Goal: Use online tool/utility: Utilize a website feature to perform a specific function

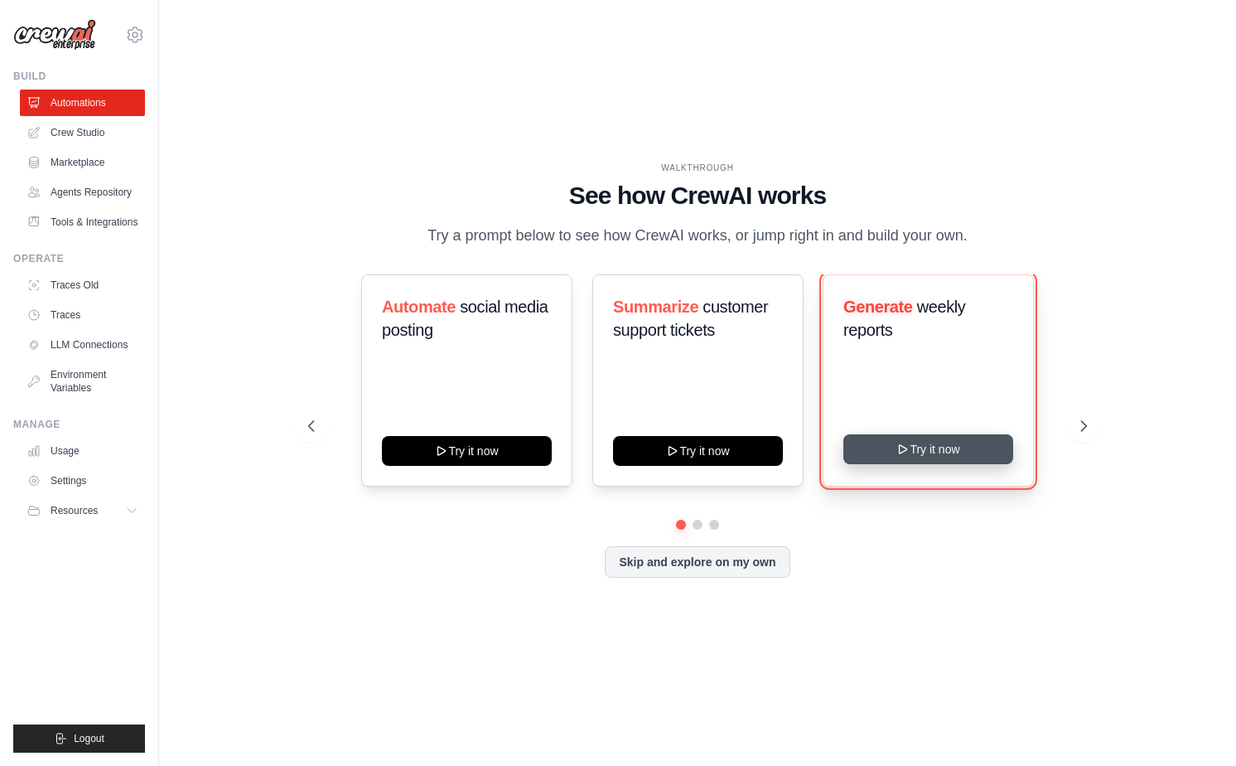
click at [880, 448] on button "Try it now" at bounding box center [928, 449] width 170 height 30
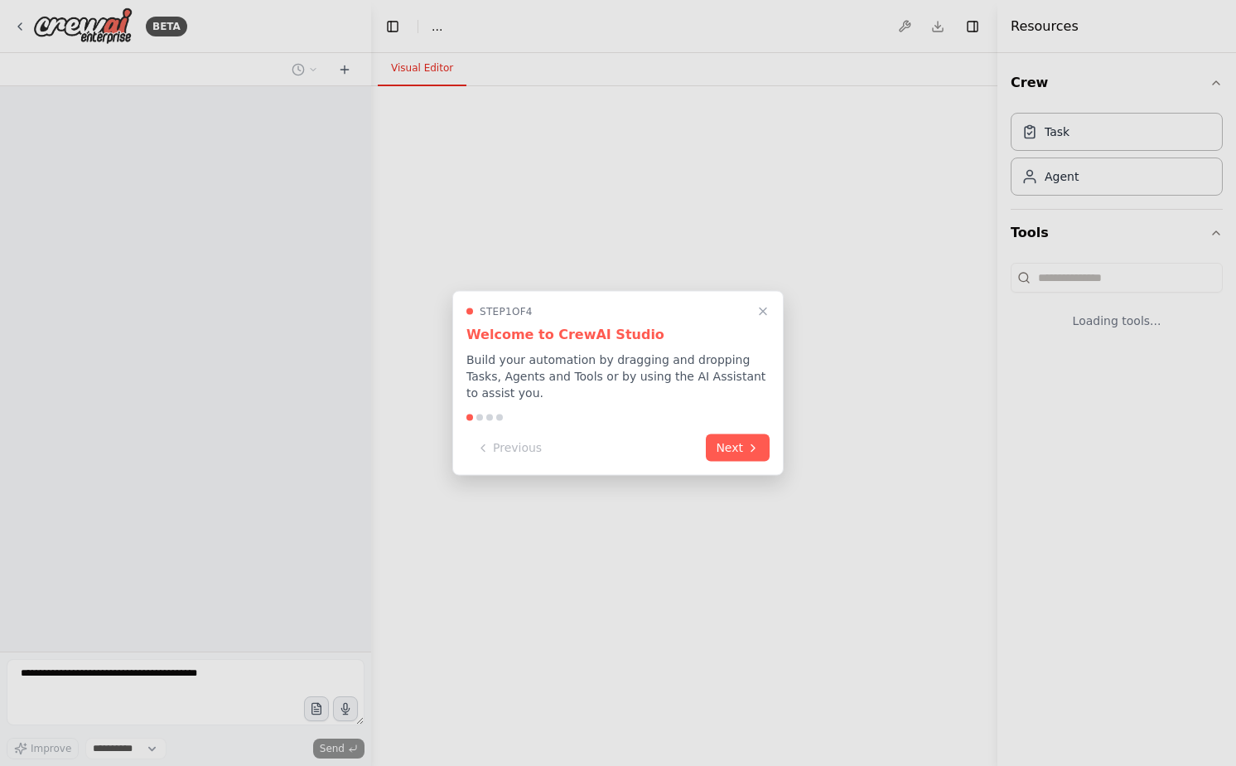
select select "****"
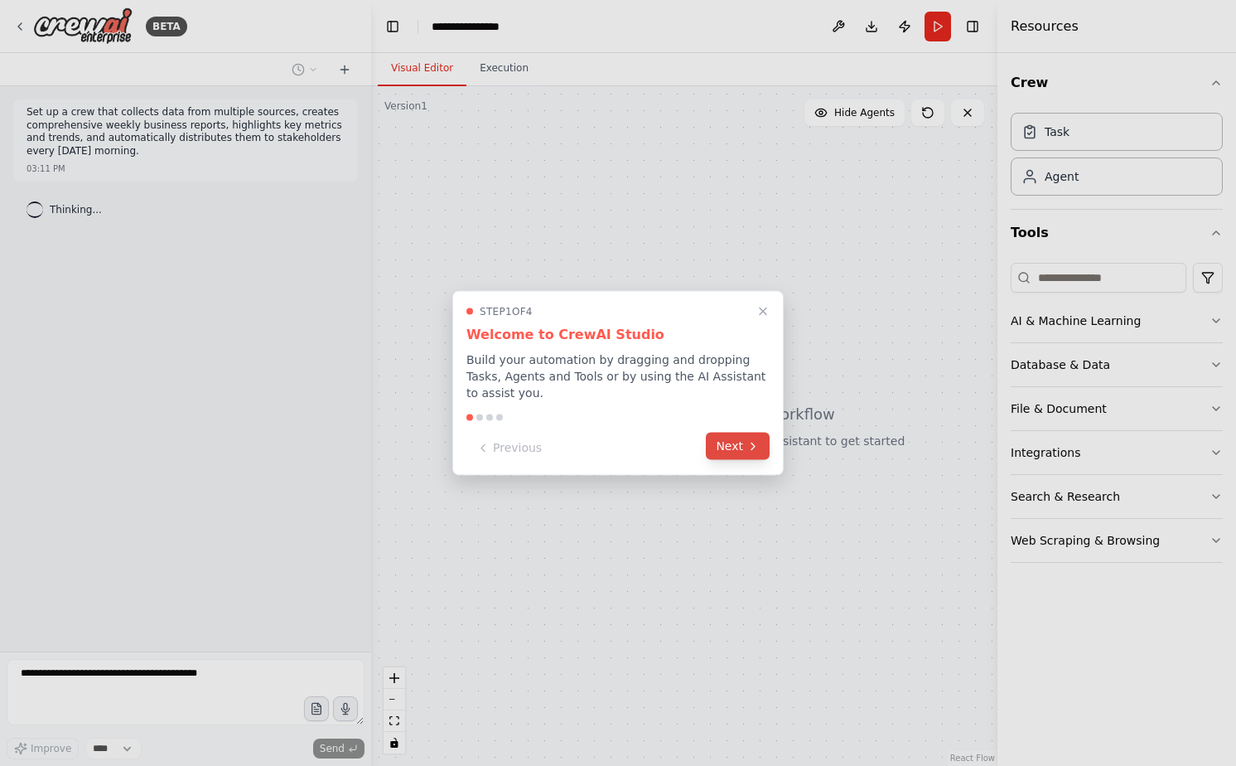
click at [750, 449] on icon at bounding box center [752, 445] width 13 height 13
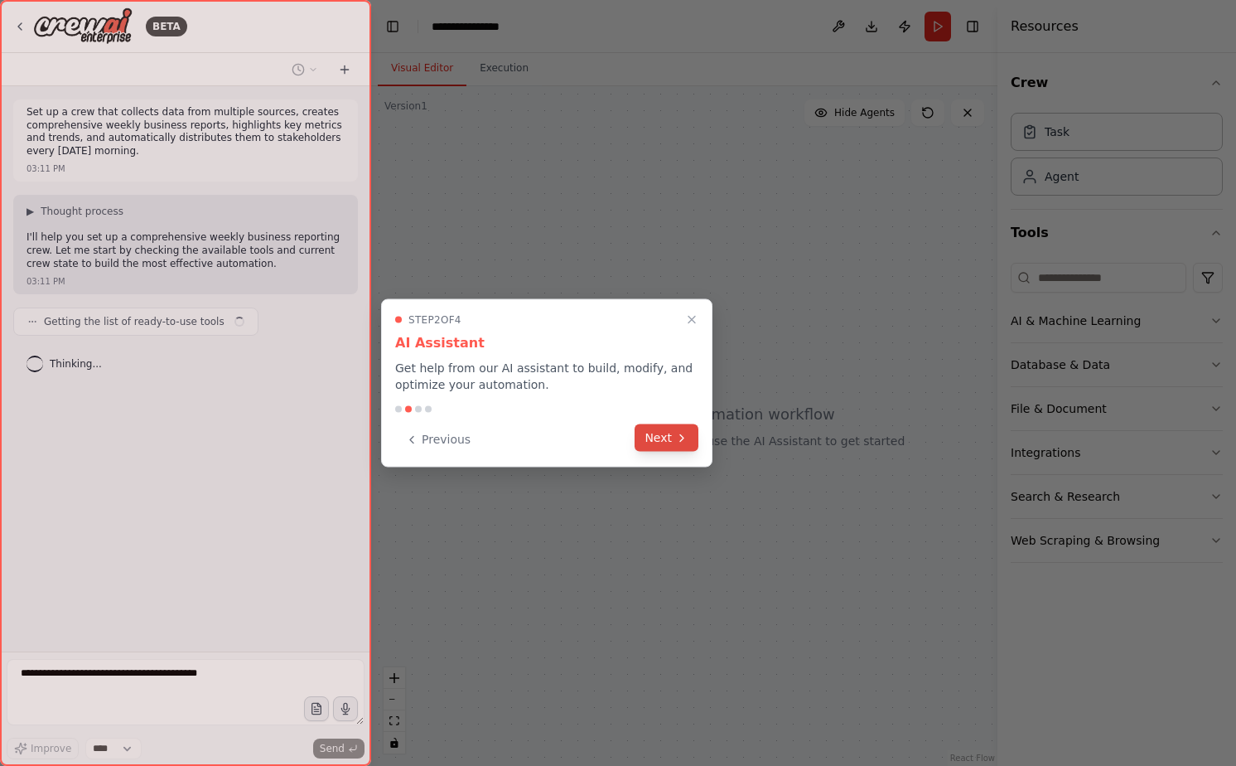
click at [665, 437] on button "Next" at bounding box center [667, 437] width 64 height 27
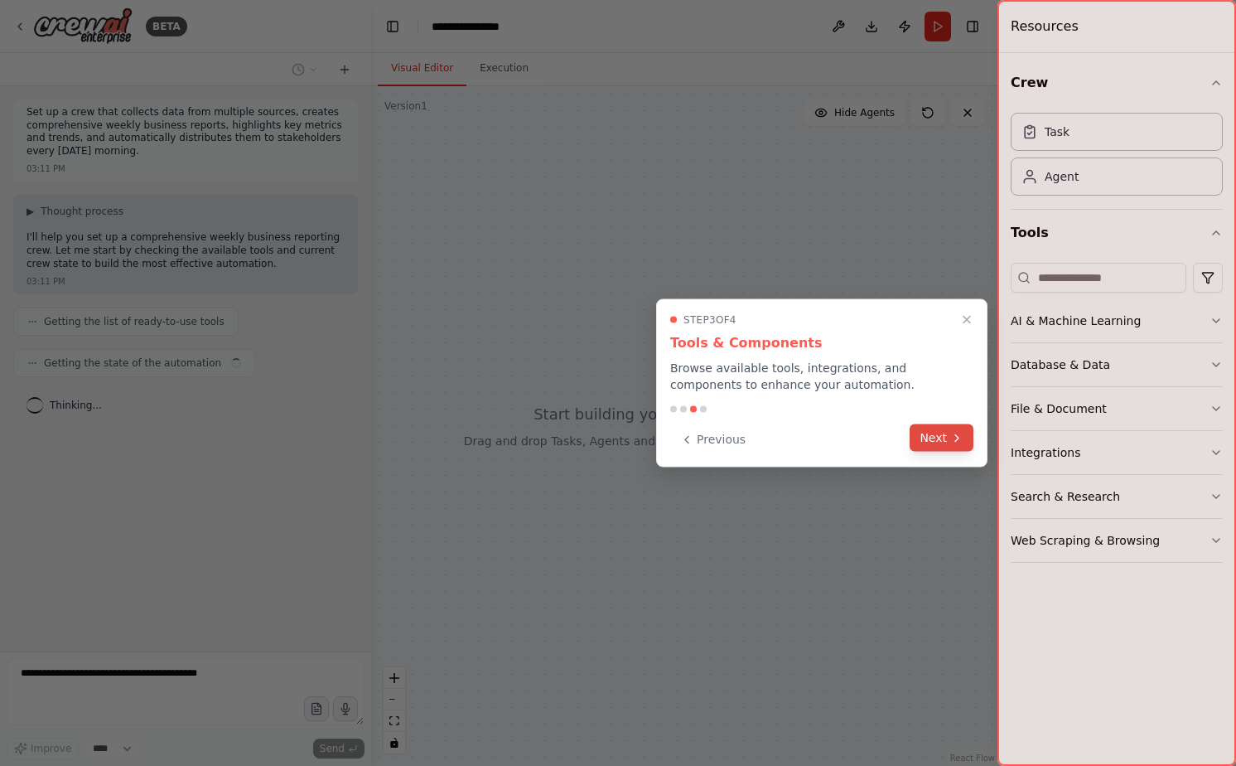
click at [947, 441] on button "Next" at bounding box center [942, 437] width 64 height 27
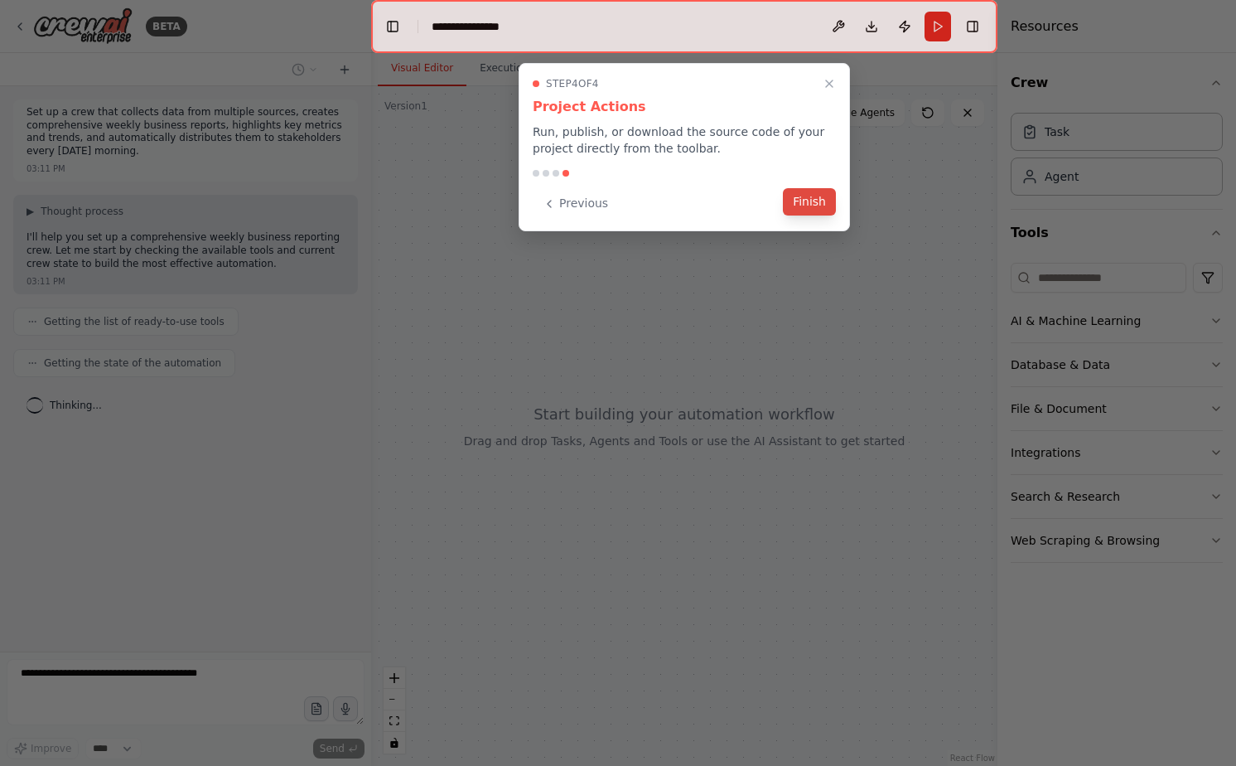
click at [822, 208] on button "Finish" at bounding box center [809, 201] width 53 height 27
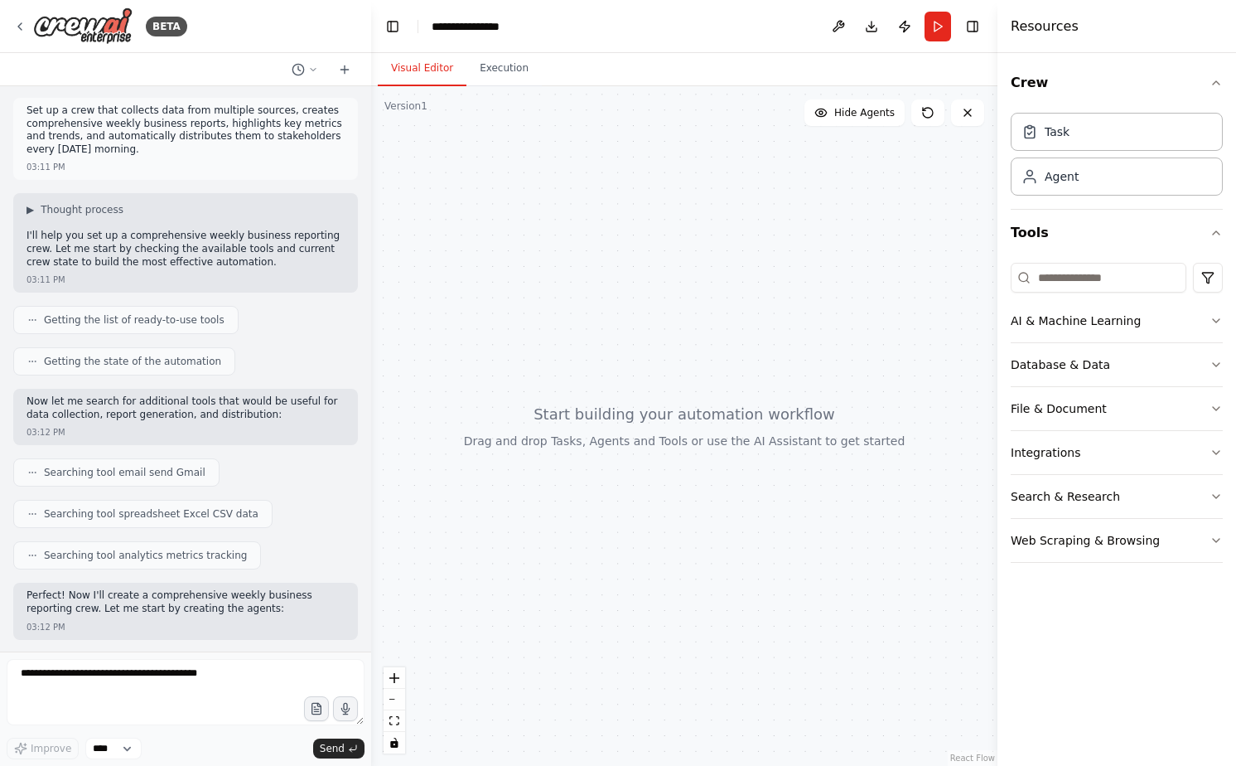
scroll to position [113, 0]
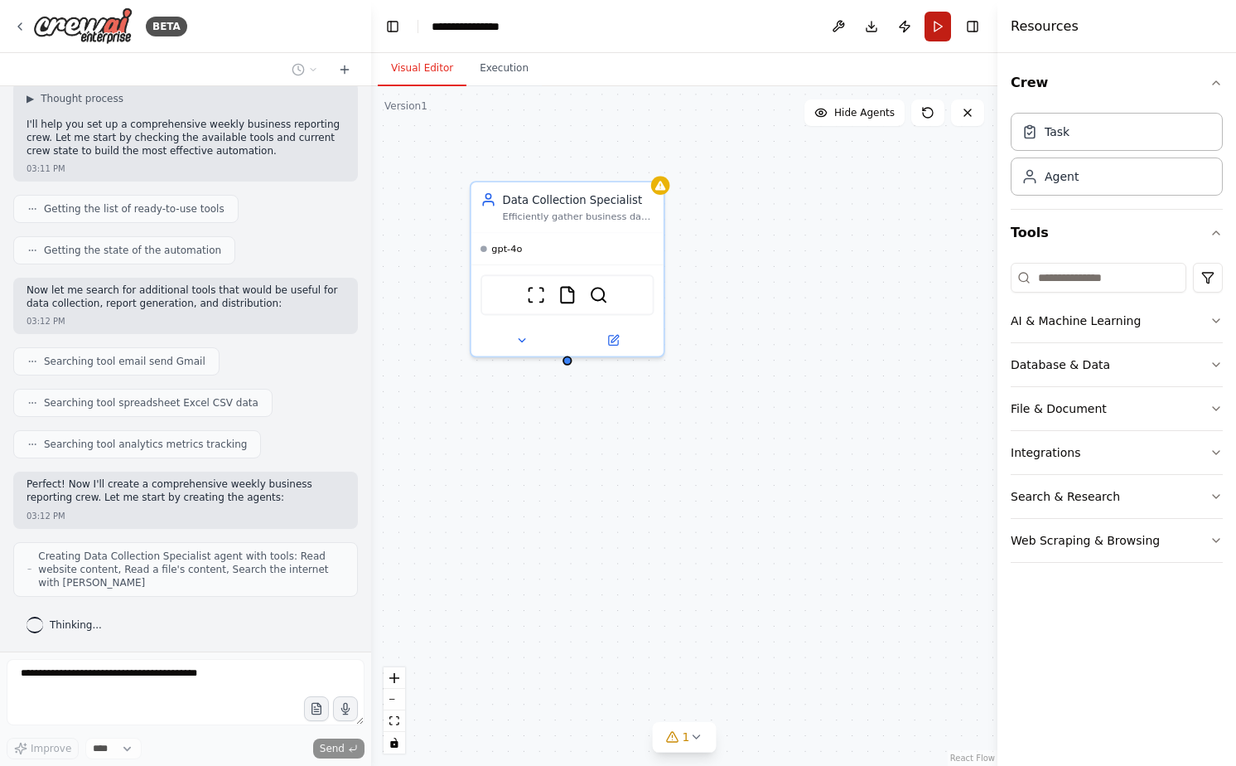
click at [942, 31] on button "Run" at bounding box center [938, 27] width 27 height 30
click at [622, 310] on div "ScrapeWebsiteTool FileReadTool SerperDevTool" at bounding box center [567, 292] width 173 height 41
click at [634, 229] on div "Data Collection Specialist Efficiently gather business data from multiple sourc…" at bounding box center [568, 265] width 196 height 176
click at [529, 78] on button "Execution" at bounding box center [503, 68] width 75 height 35
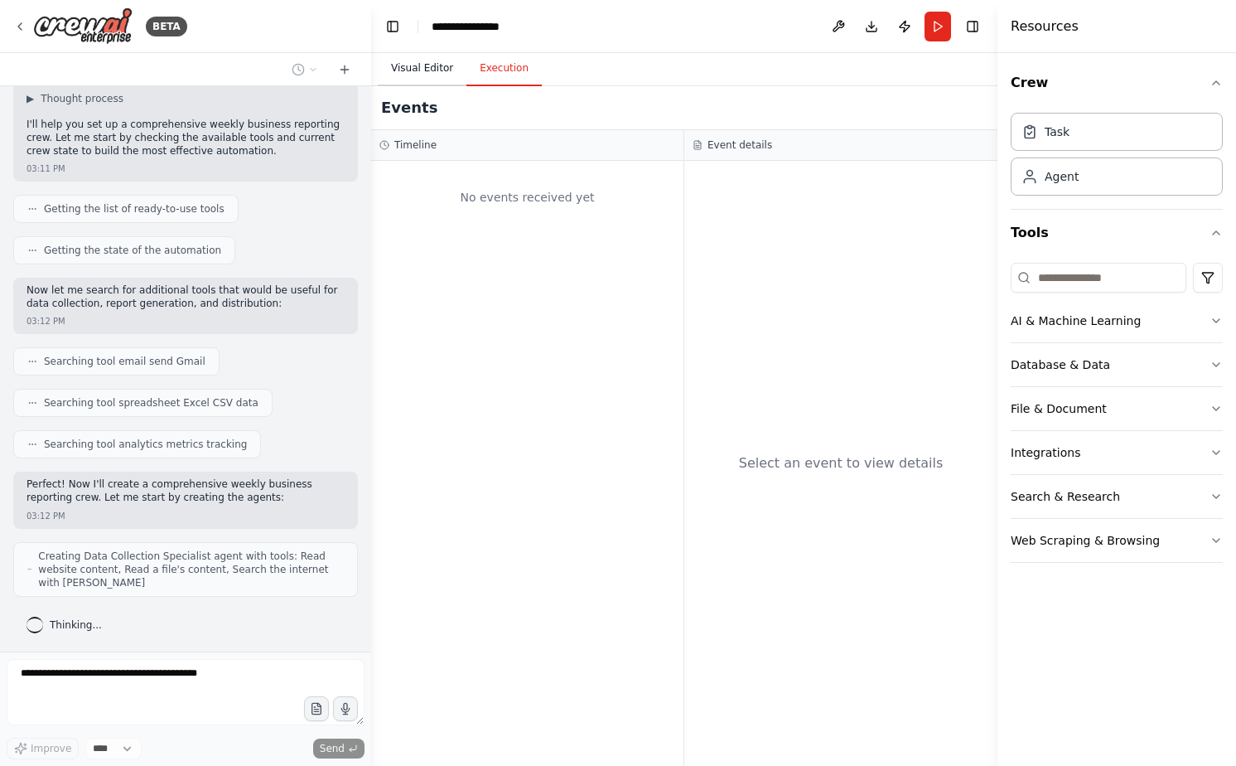
click at [417, 60] on button "Visual Editor" at bounding box center [422, 68] width 89 height 35
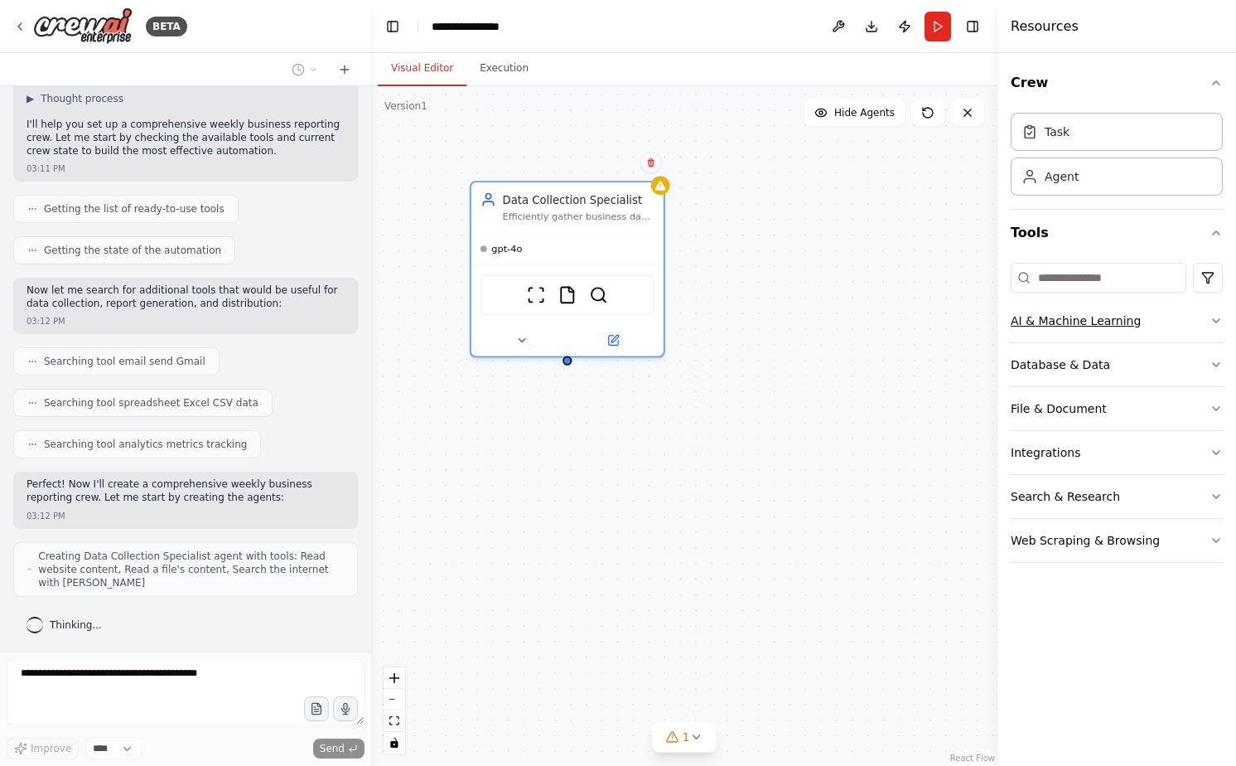
click at [1096, 316] on div "AI & Machine Learning" at bounding box center [1076, 320] width 130 height 17
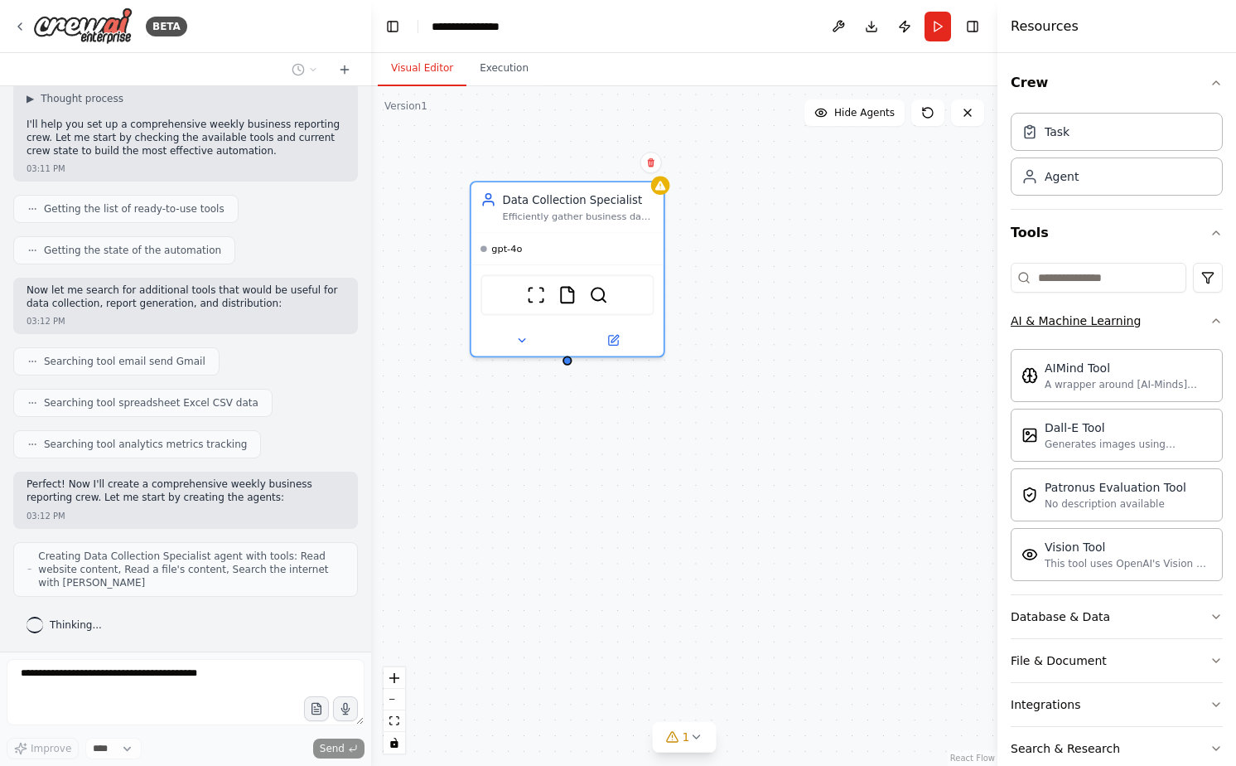
click at [1096, 316] on div "AI & Machine Learning" at bounding box center [1076, 320] width 130 height 17
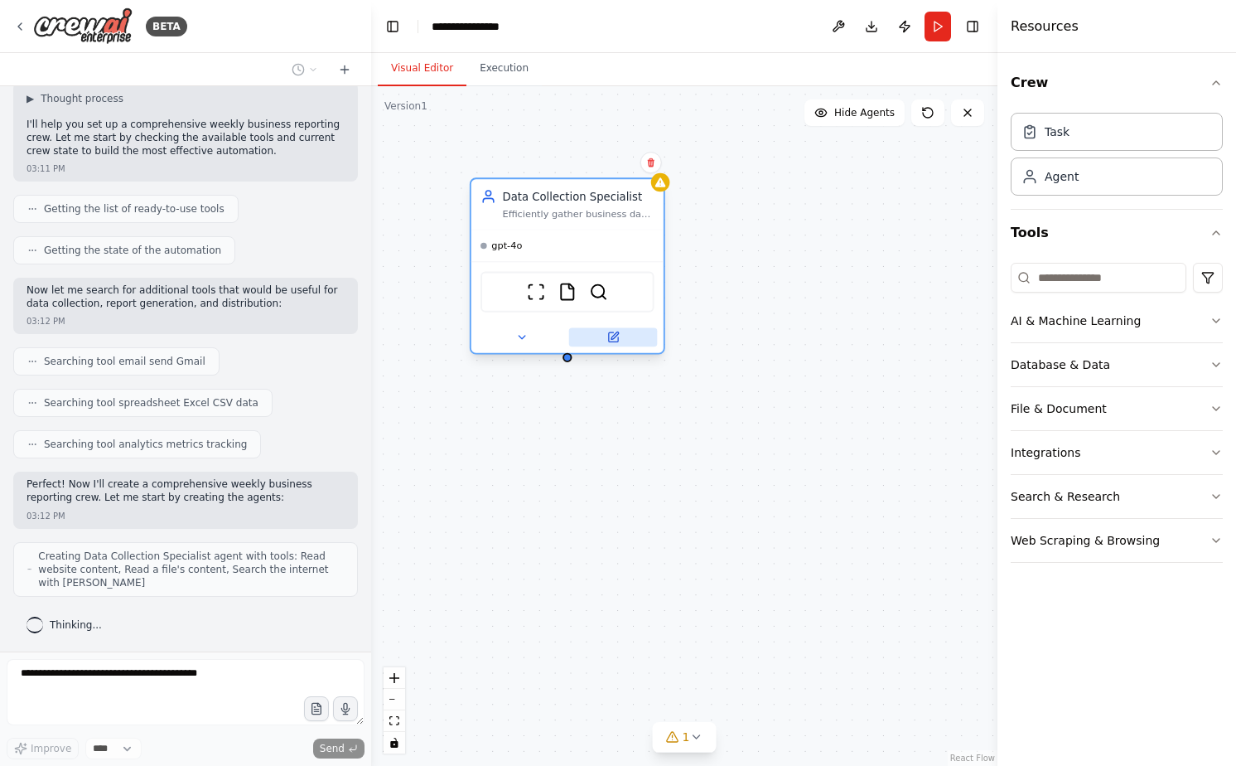
click at [614, 339] on icon at bounding box center [612, 336] width 9 height 9
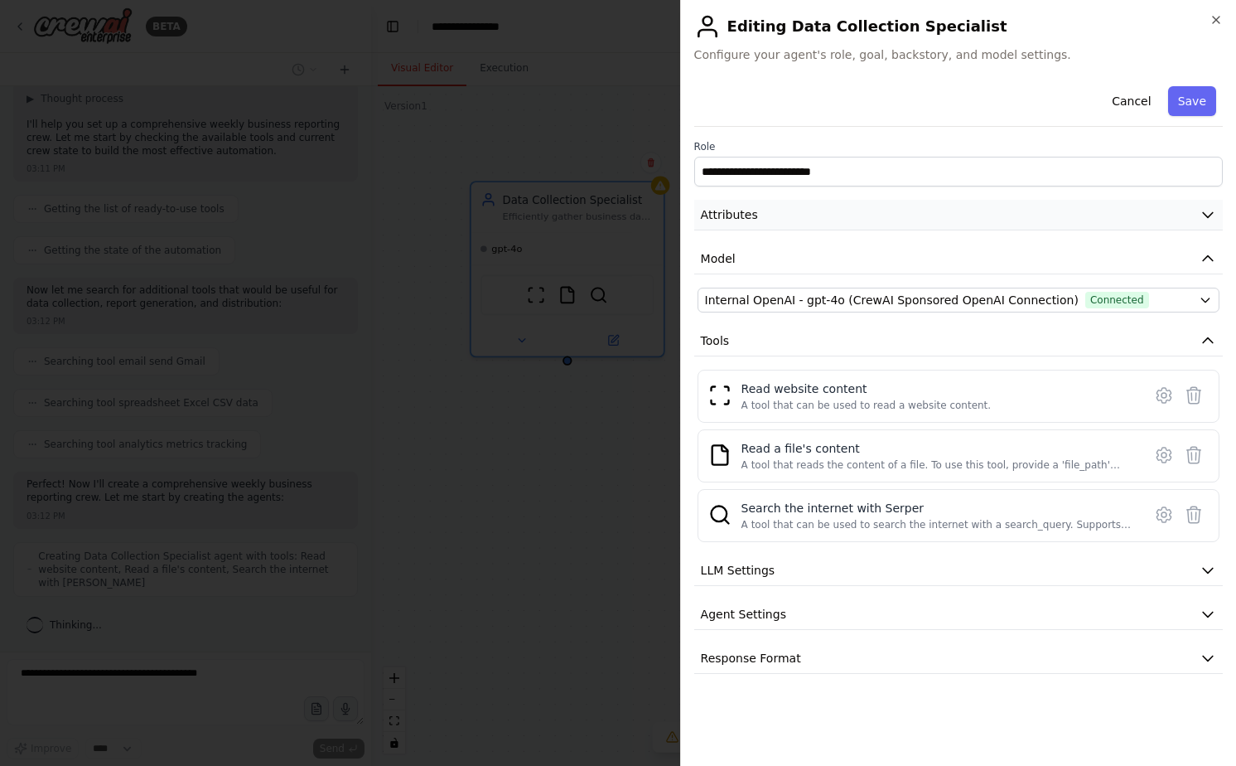
click at [735, 203] on button "Attributes" at bounding box center [958, 215] width 529 height 31
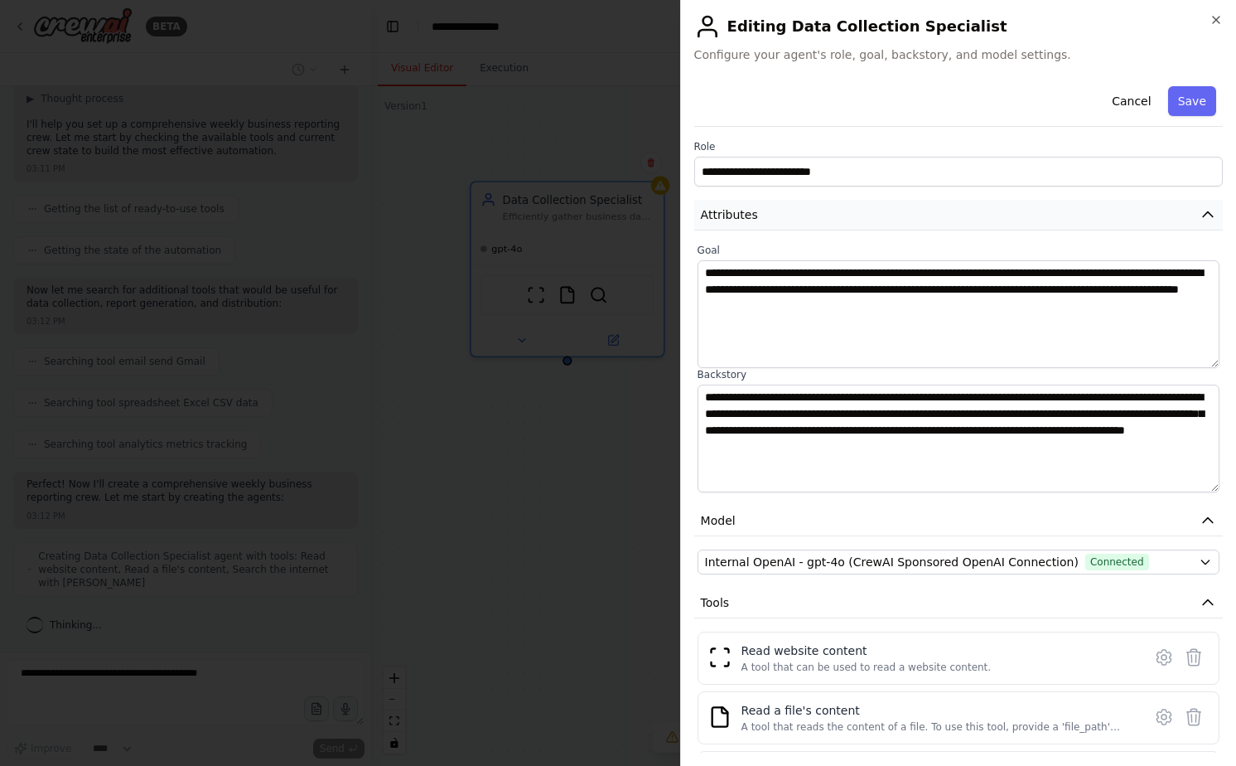
click at [735, 203] on button "Attributes" at bounding box center [958, 215] width 529 height 31
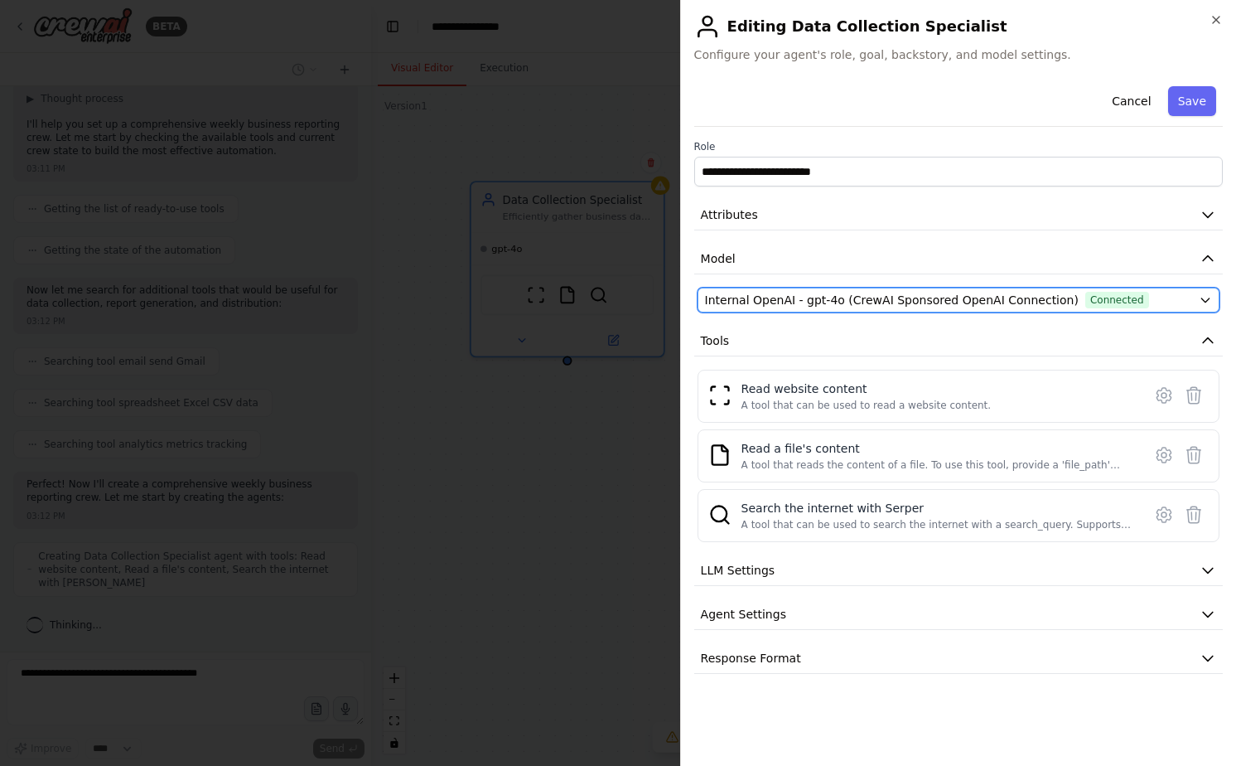
click at [751, 301] on span "Internal OpenAI - gpt-4o (CrewAI Sponsored OpenAI Connection)" at bounding box center [892, 300] width 374 height 17
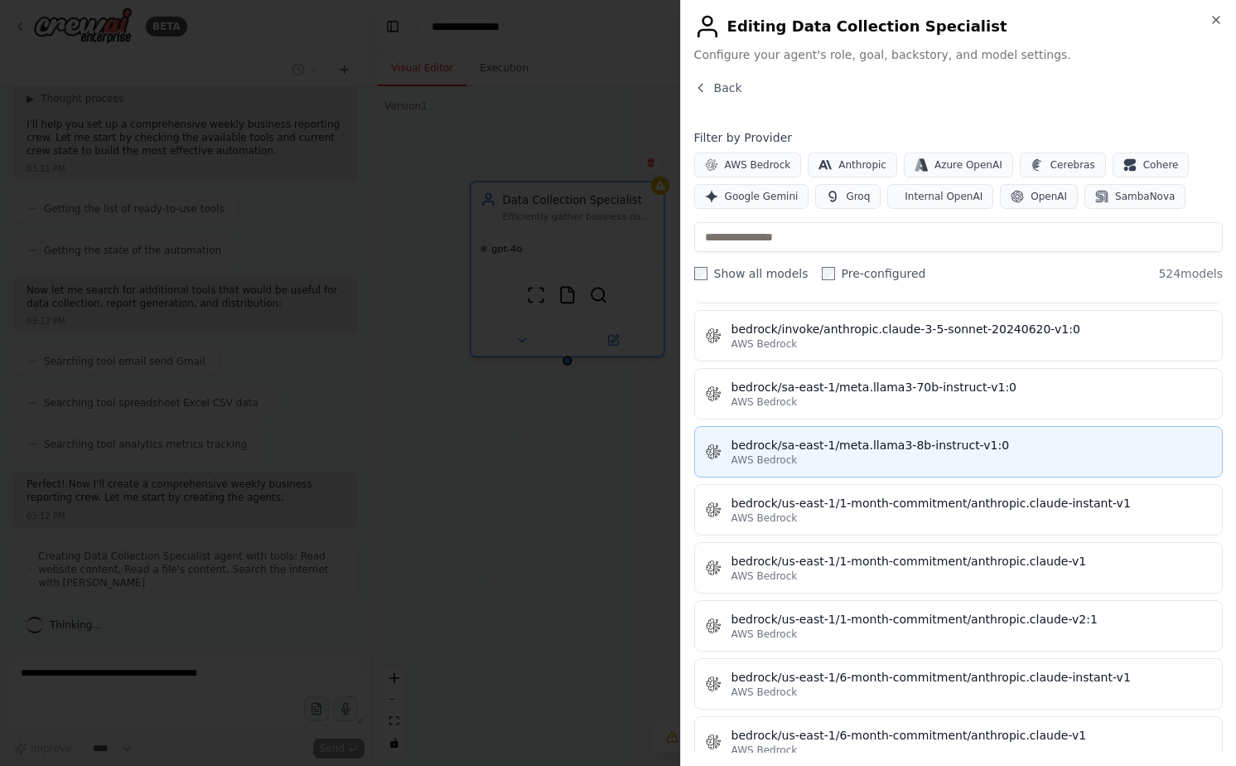
scroll to position [4220, 0]
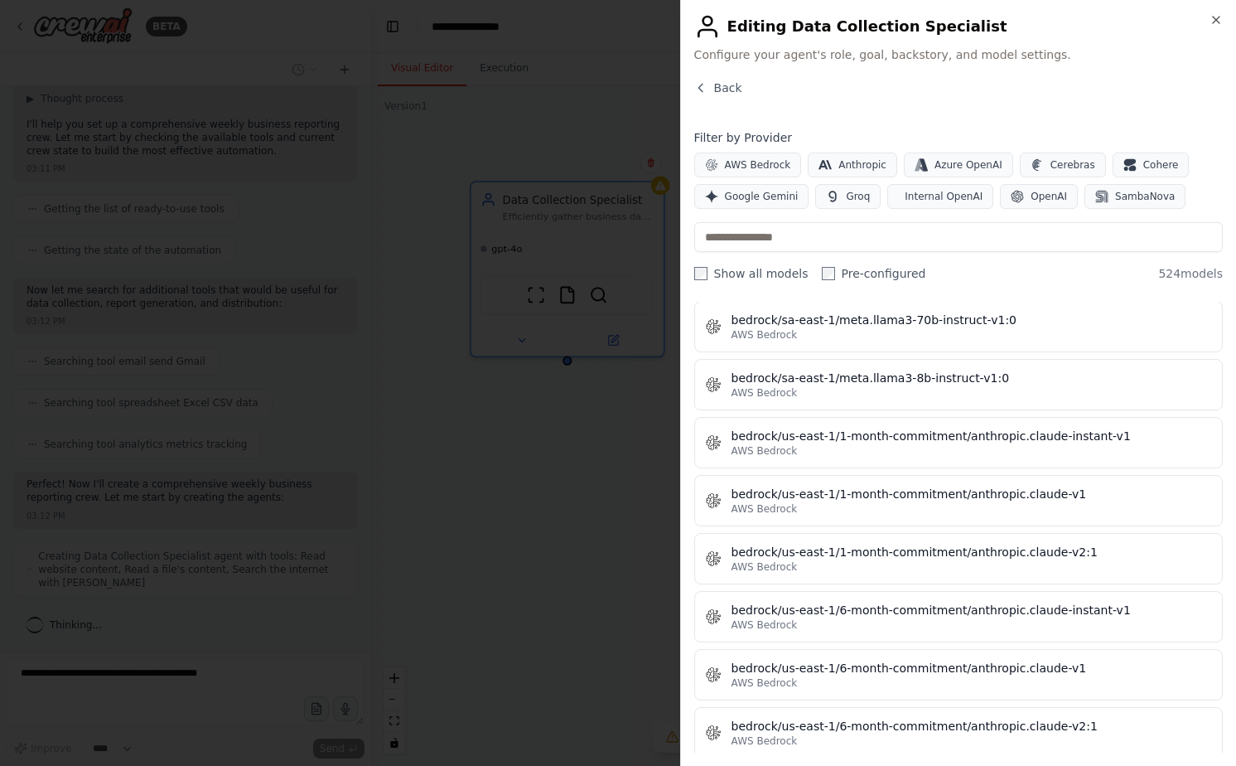
click at [711, 78] on div "Close Editing Data Collection Specialist Configure your agent's role, goal, bac…" at bounding box center [958, 383] width 556 height 766
click at [711, 85] on button "Back" at bounding box center [718, 88] width 48 height 17
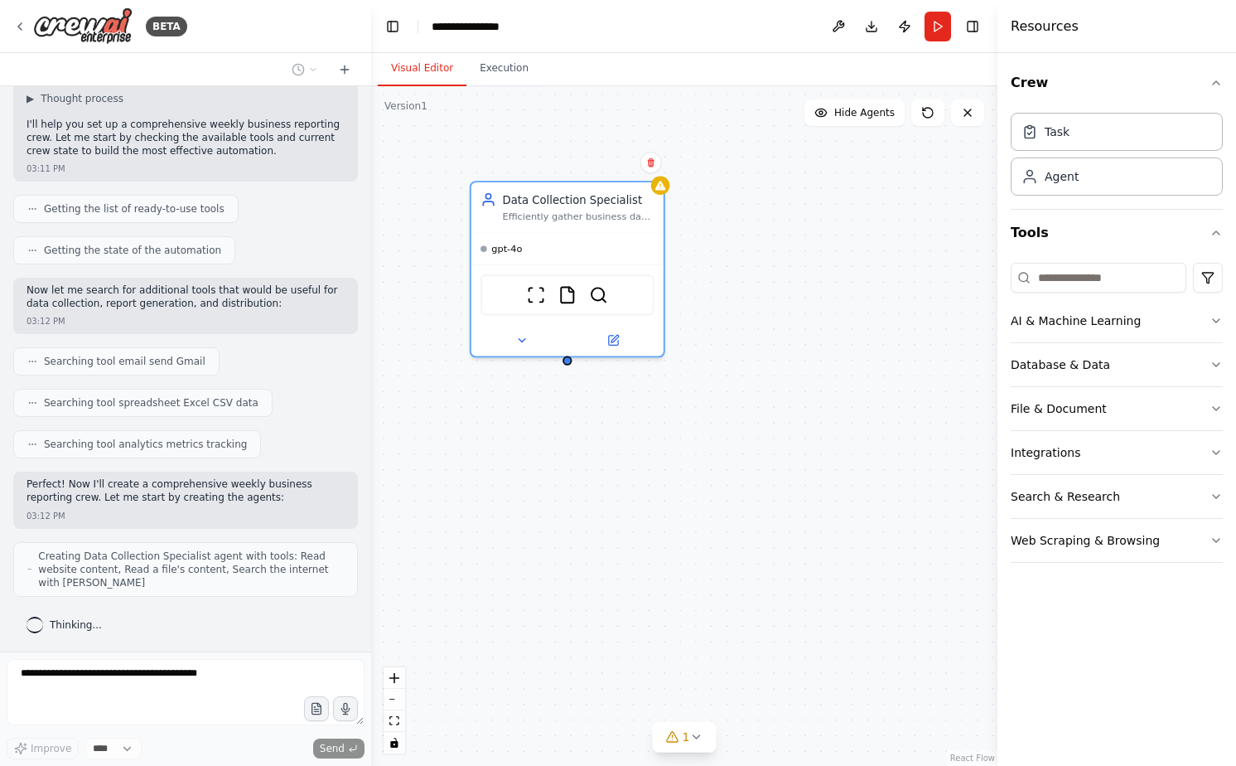
click at [669, 490] on div "Data Collection Specialist Efficiently gather business data from multiple sourc…" at bounding box center [684, 425] width 626 height 679
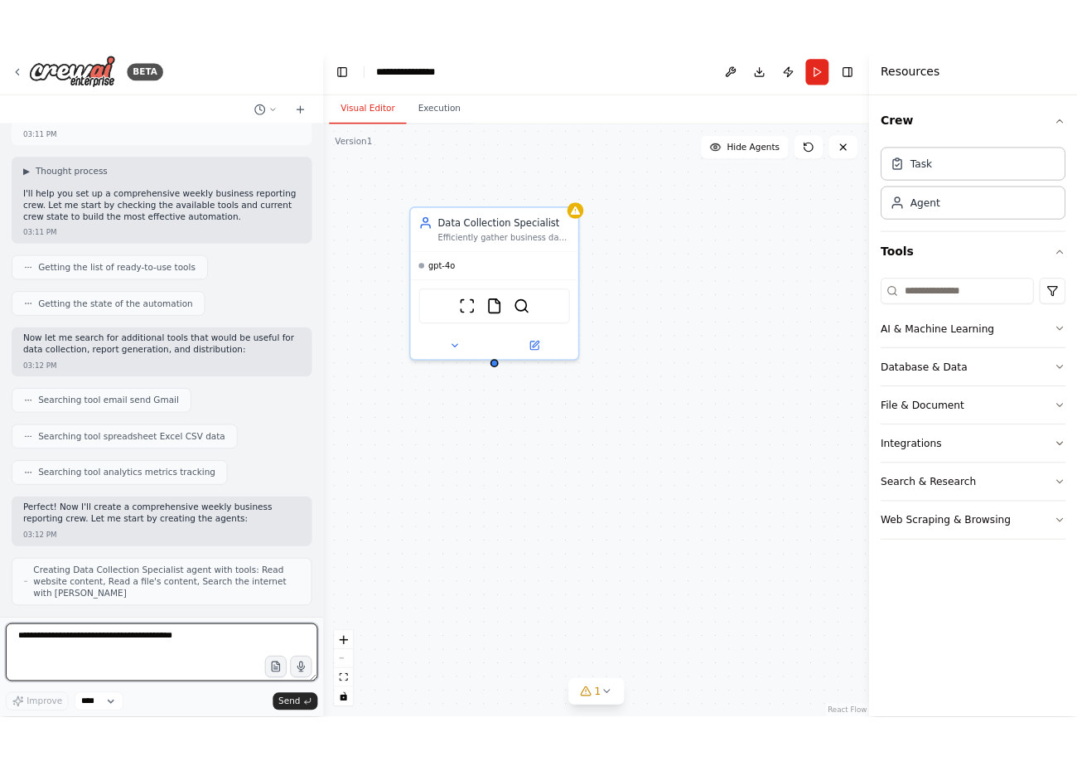
scroll to position [70, 0]
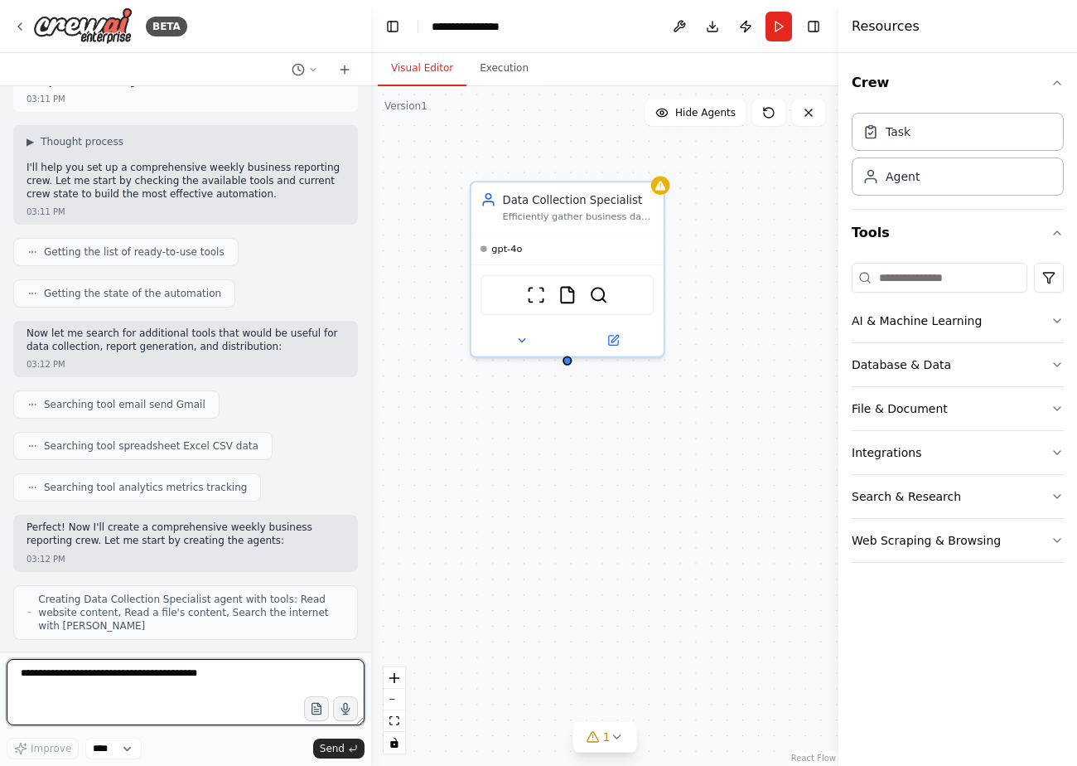
click at [179, 672] on textarea at bounding box center [186, 692] width 358 height 66
type textarea "*****"
type textarea "**********"
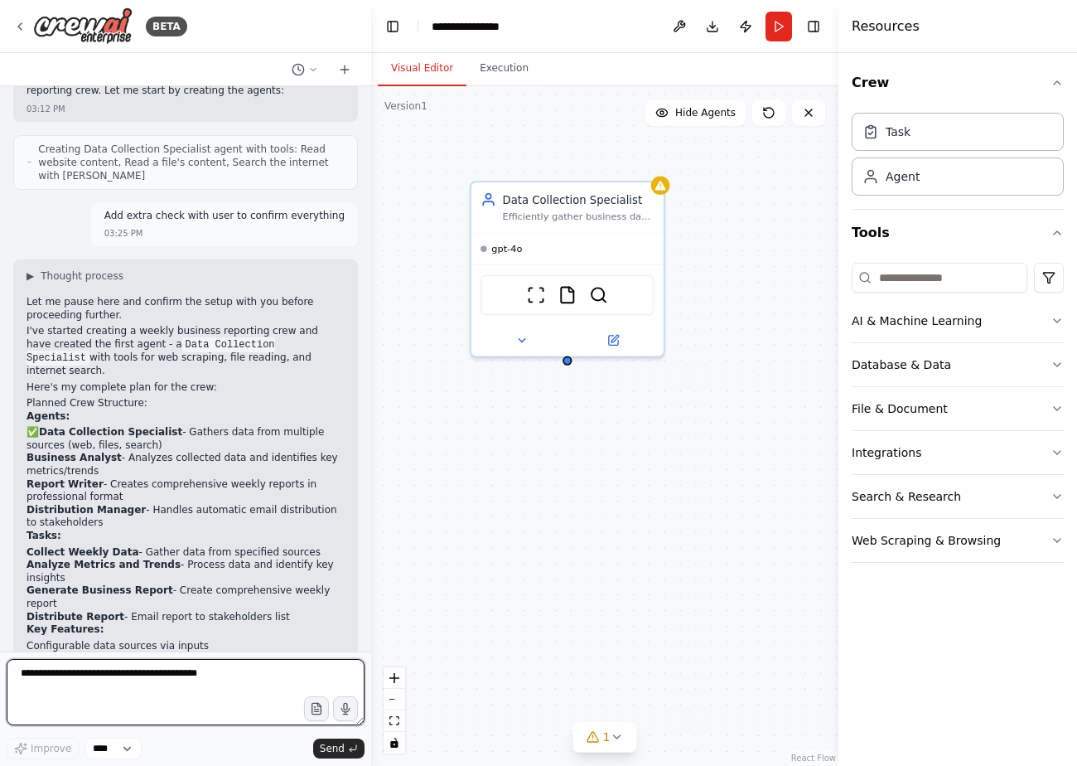
scroll to position [372, 0]
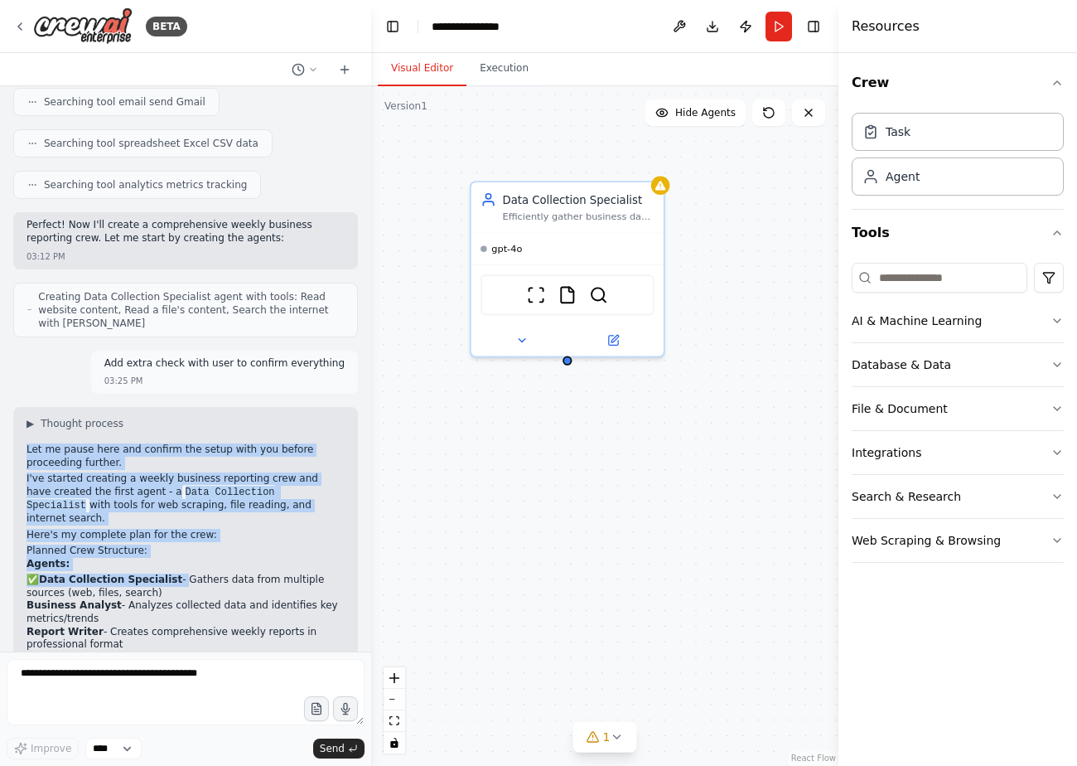
drag, startPoint x: 157, startPoint y: 442, endPoint x: 175, endPoint y: 568, distance: 127.2
click at [175, 568] on div "▶ Thought process Let me pause here and confirm the setup with you before proce…" at bounding box center [186, 701] width 318 height 568
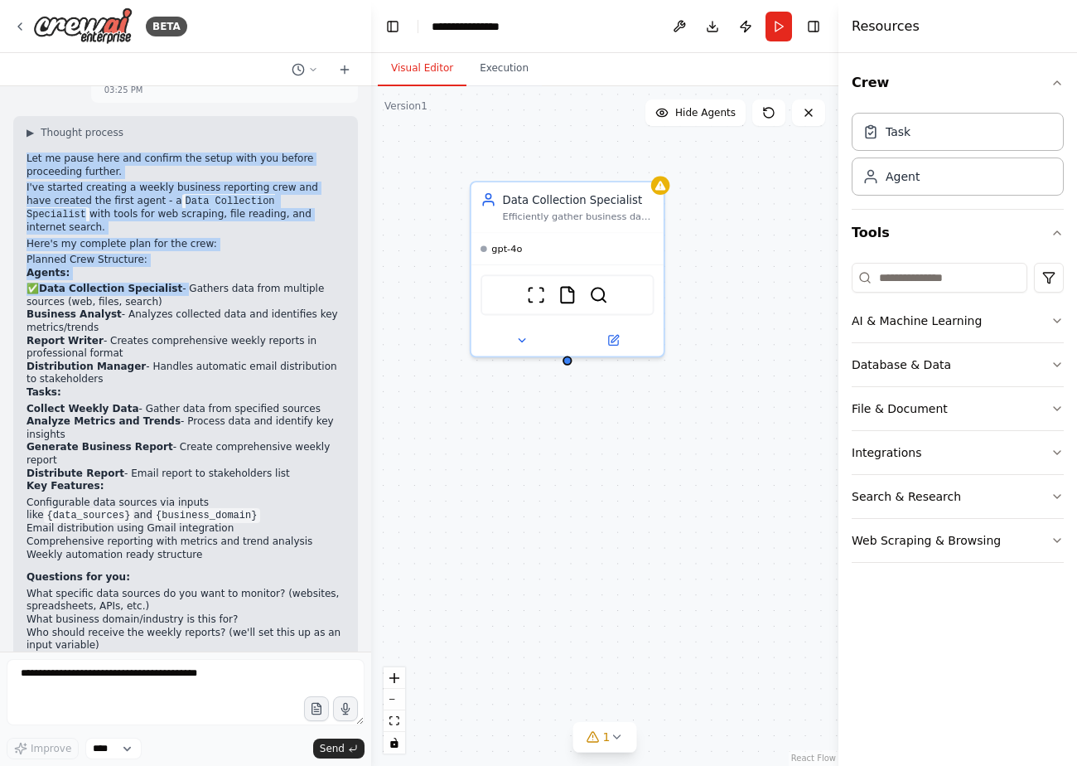
scroll to position [713, 0]
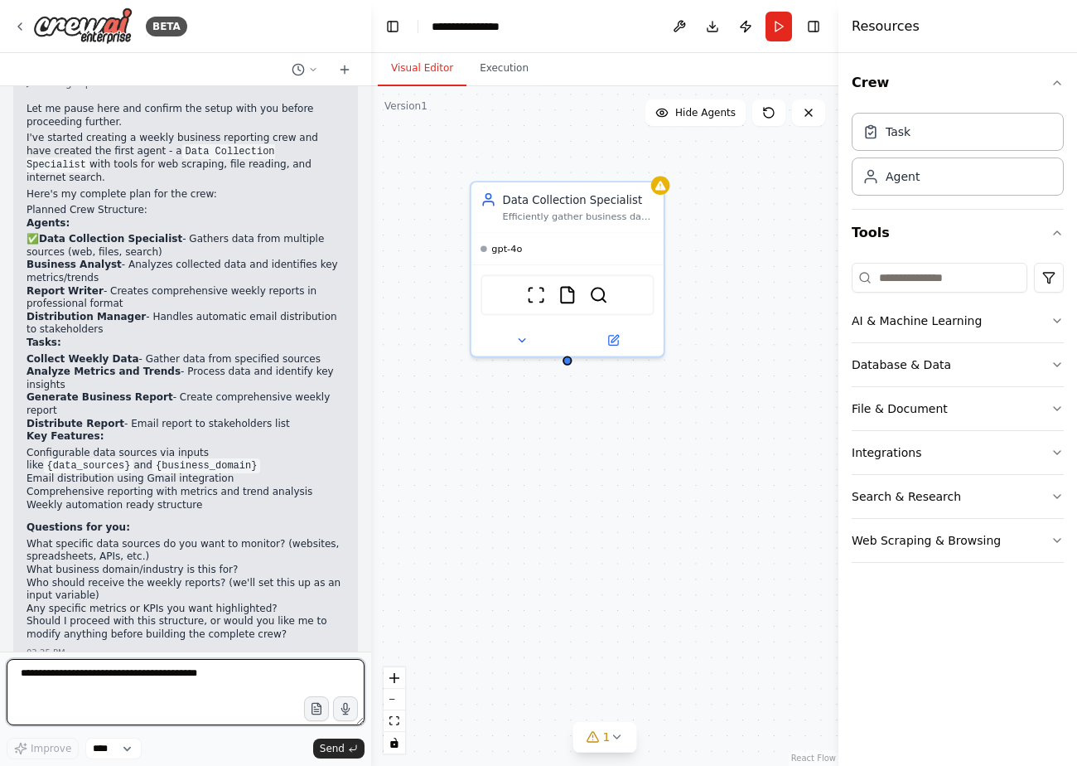
click at [135, 697] on textarea at bounding box center [186, 692] width 358 height 66
type textarea "***"
